Goal: Task Accomplishment & Management: Use online tool/utility

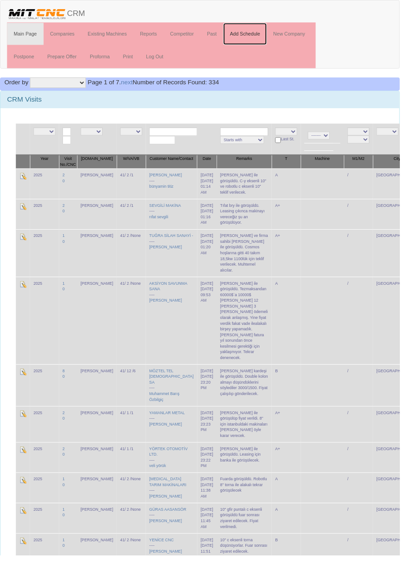
click at [256, 35] on link "Add Schedule" at bounding box center [253, 35] width 45 height 23
